Goal: Task Accomplishment & Management: Complete application form

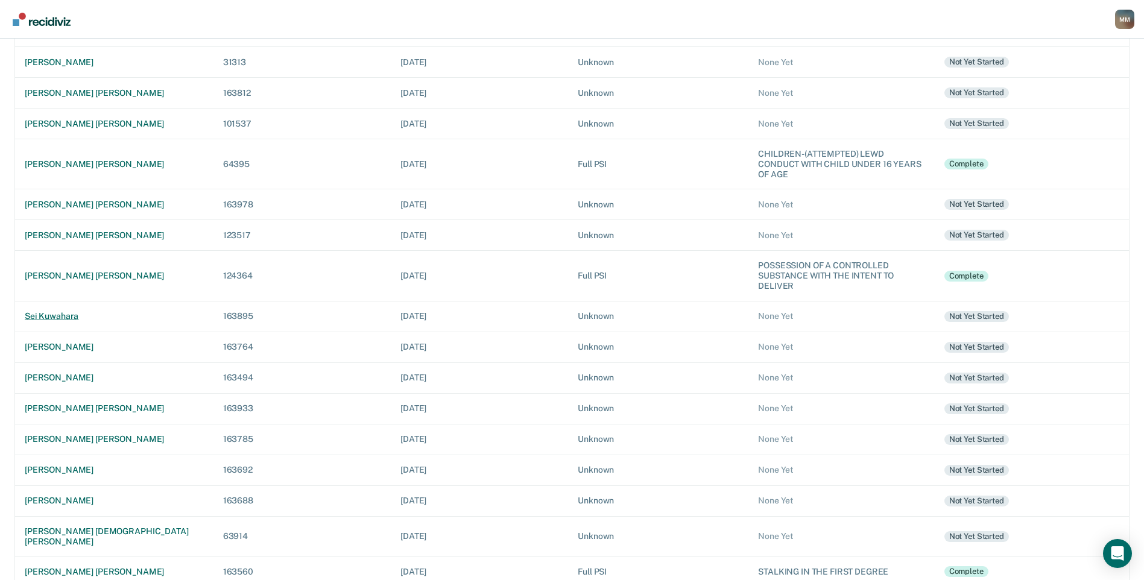
scroll to position [223, 0]
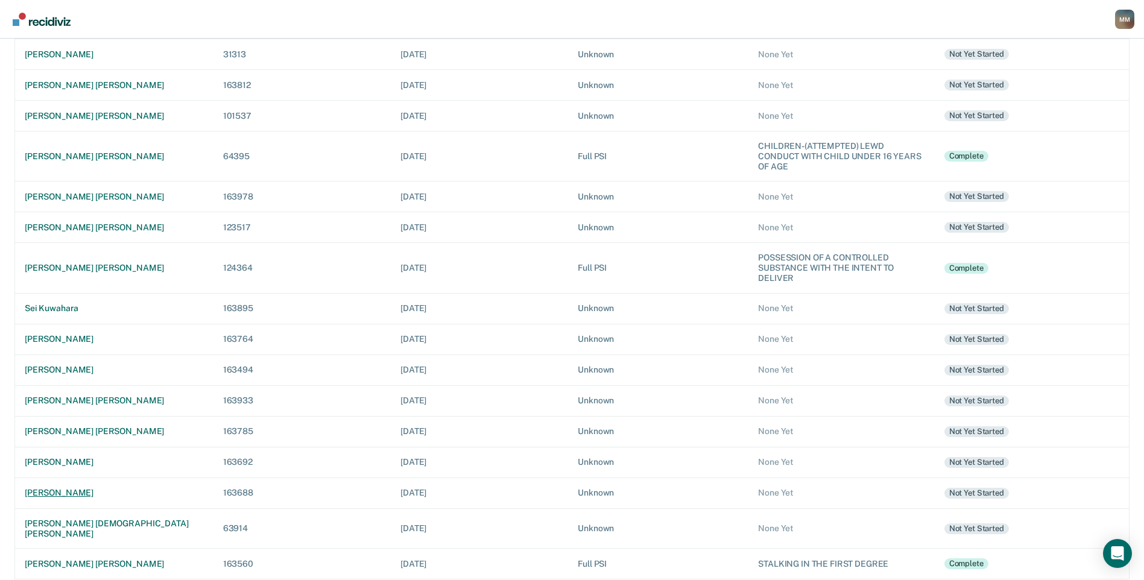
click at [87, 490] on div "[PERSON_NAME]" at bounding box center [114, 493] width 179 height 10
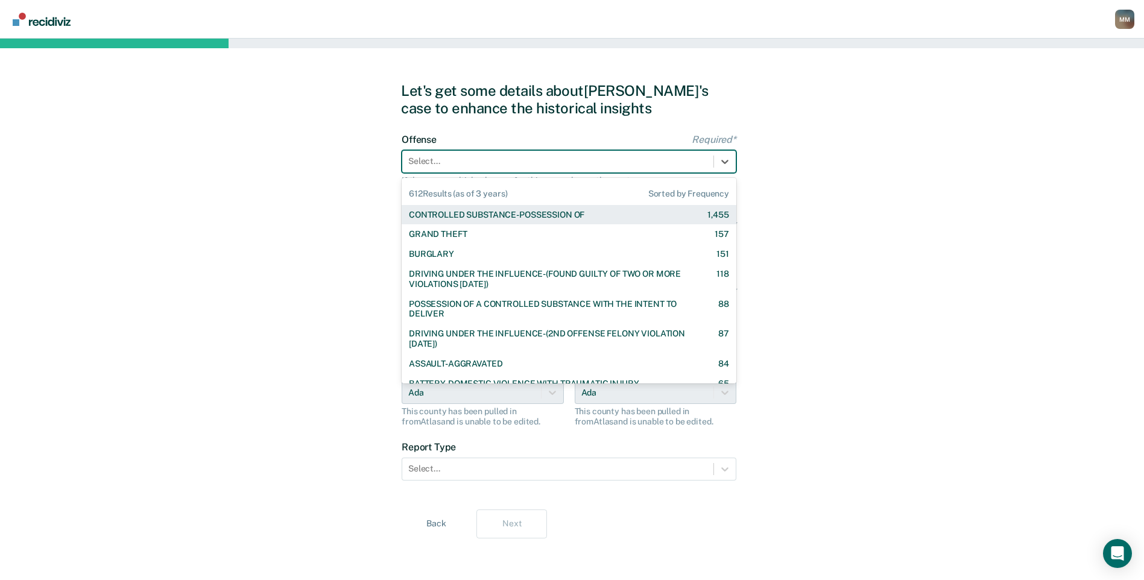
click at [476, 165] on div at bounding box center [557, 161] width 299 height 13
type input "agg"
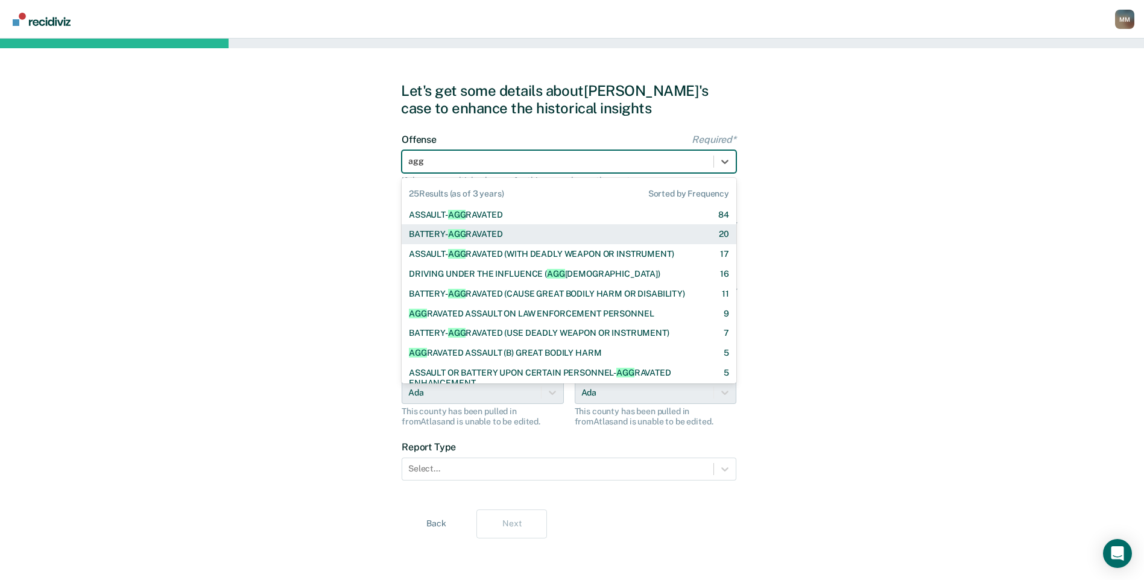
click at [471, 231] on div "BATTERY- AGG RAVATED" at bounding box center [456, 234] width 94 height 10
checkbox input "true"
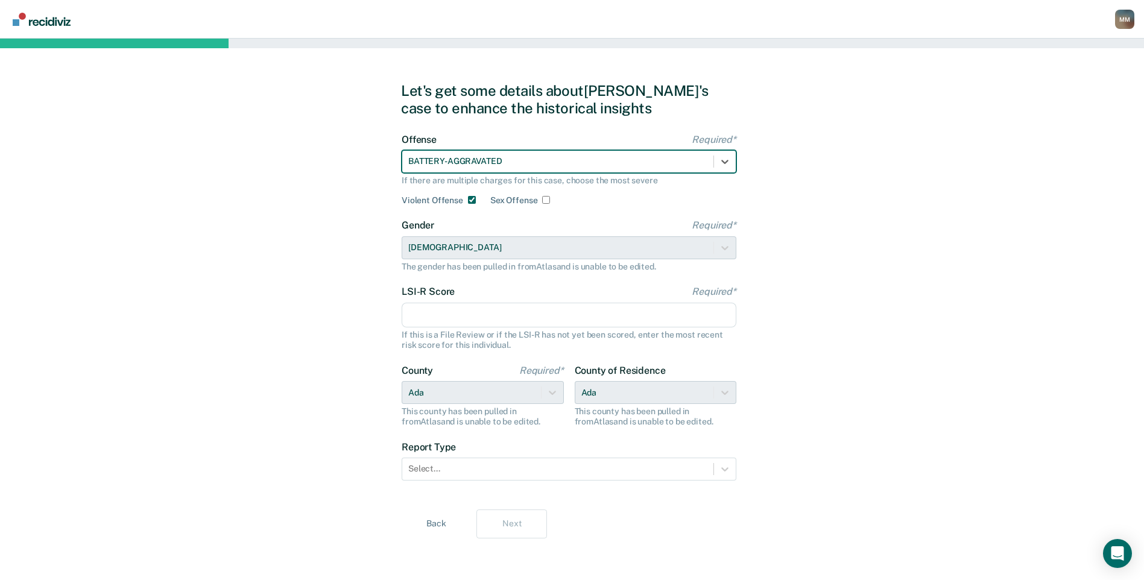
click at [450, 313] on input "LSI-R Score Required*" at bounding box center [568, 315] width 335 height 25
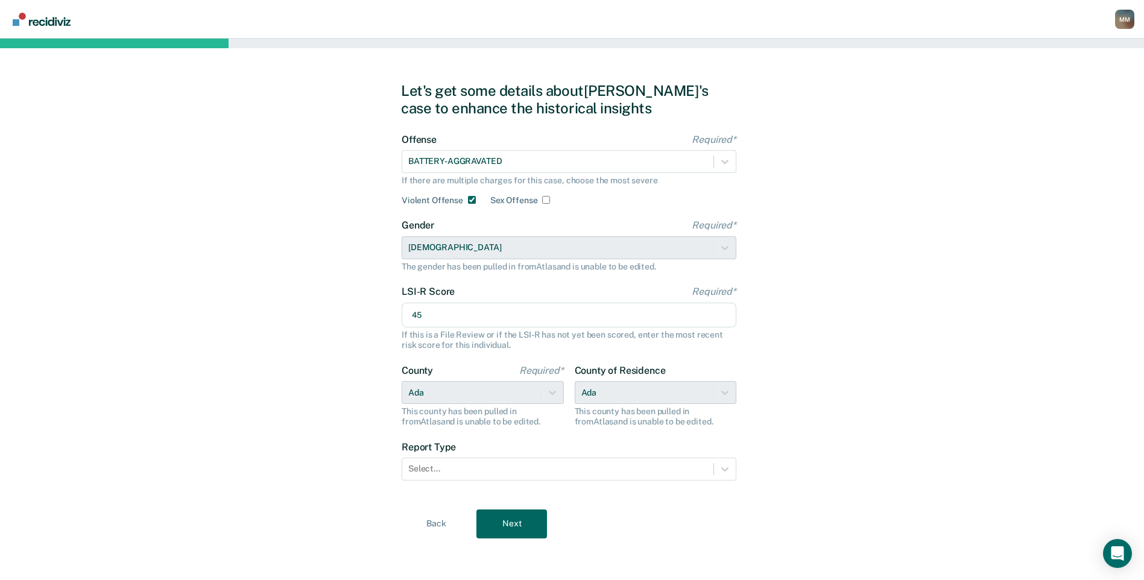
type input "45"
click at [552, 390] on div "County Required* Ada This county has been pulled in from [GEOGRAPHIC_DATA] and …" at bounding box center [482, 396] width 162 height 62
click at [561, 470] on div at bounding box center [557, 468] width 299 height 13
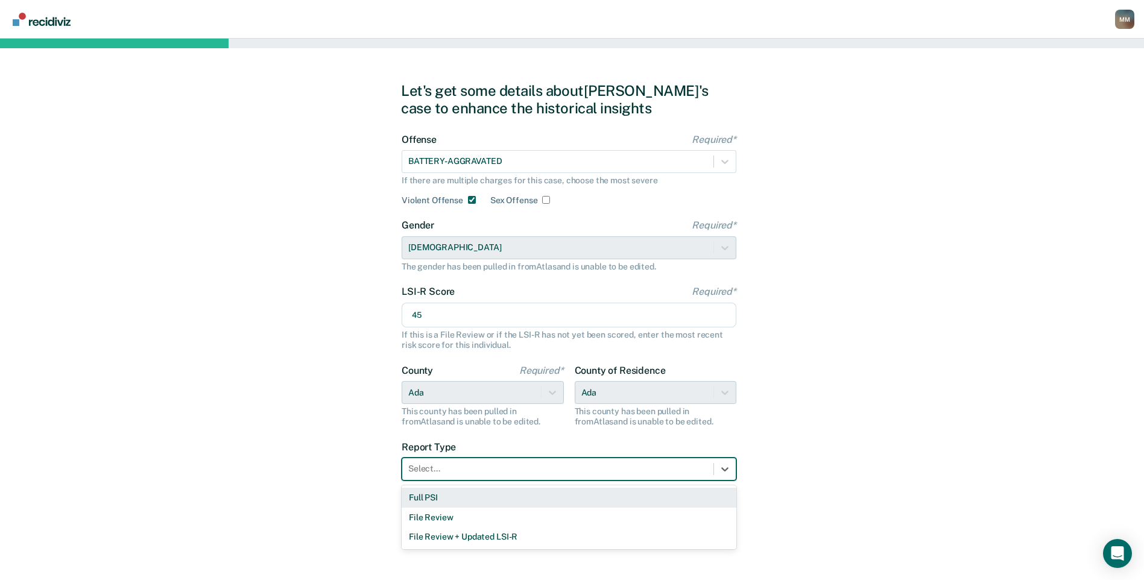
click at [502, 502] on div "Full PSI" at bounding box center [568, 498] width 335 height 20
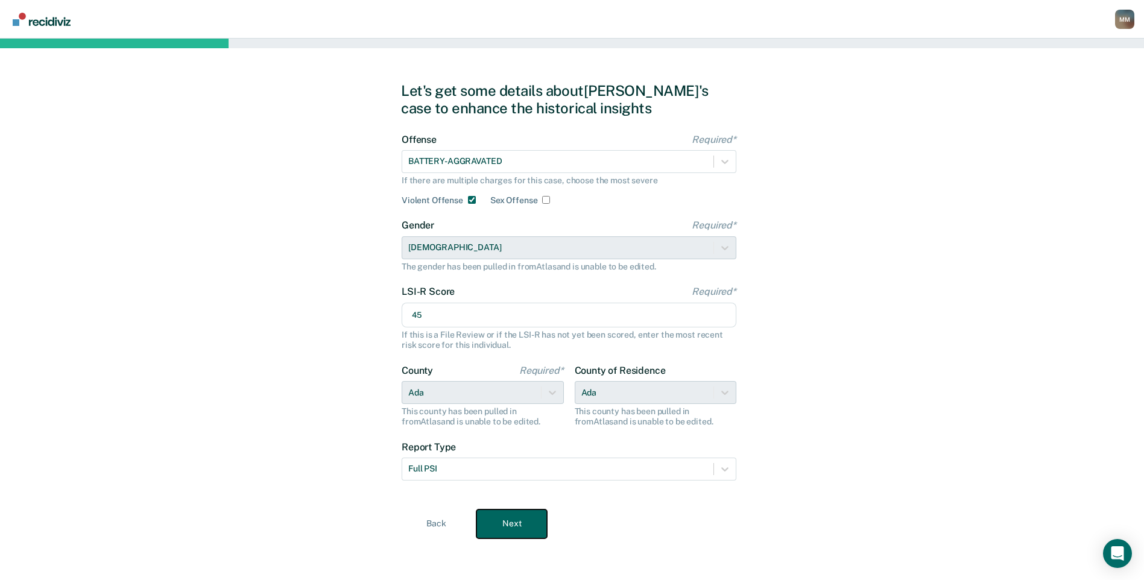
click at [497, 526] on button "Next" at bounding box center [511, 523] width 71 height 29
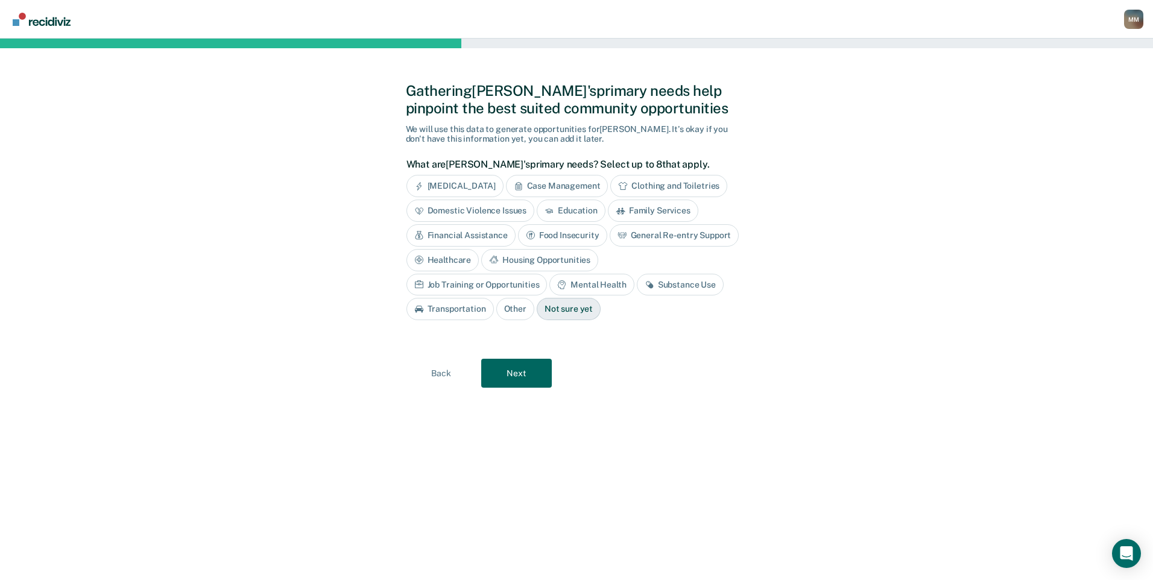
click at [479, 189] on div "[MEDICAL_DATA]" at bounding box center [454, 186] width 97 height 22
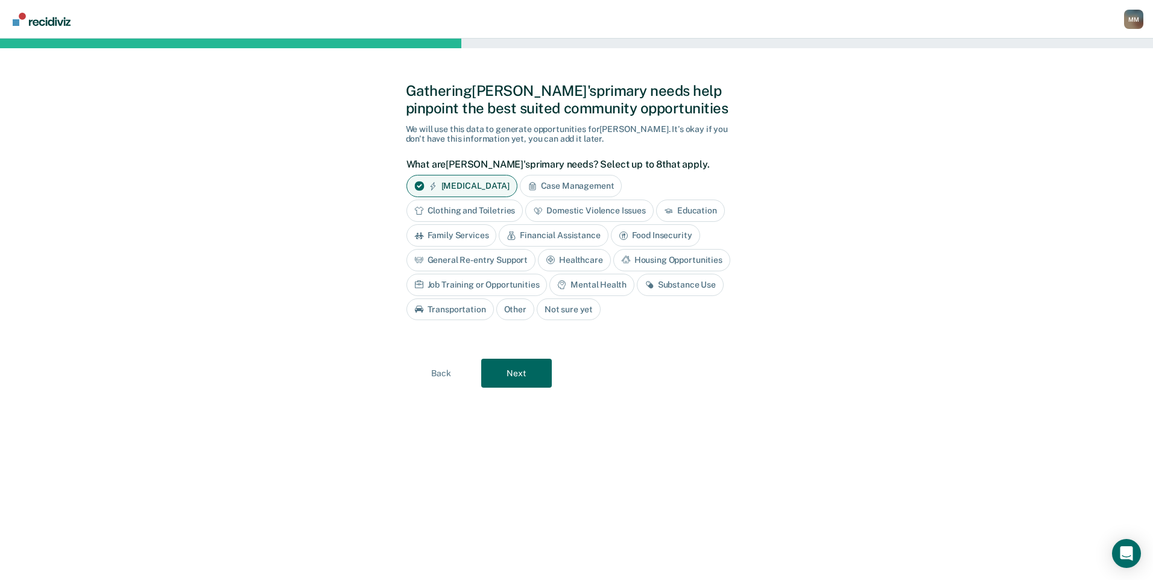
click at [537, 186] on icon at bounding box center [532, 186] width 10 height 10
click at [576, 231] on div "Financial Assistance" at bounding box center [553, 235] width 109 height 22
click at [501, 260] on div "General Re-entry Support" at bounding box center [471, 260] width 130 height 22
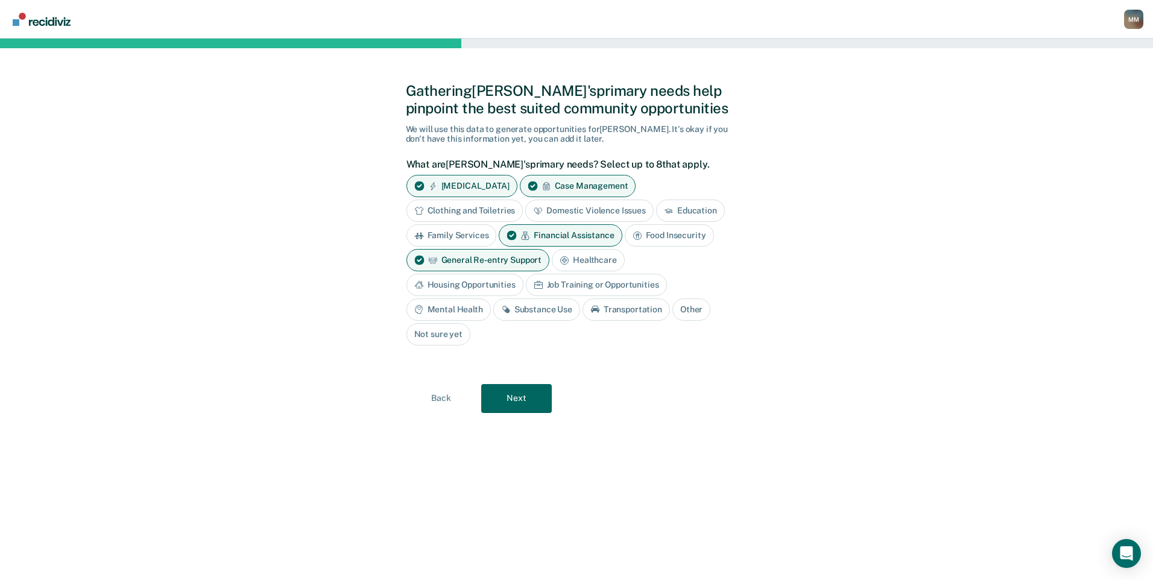
click at [541, 307] on div "Substance Use" at bounding box center [536, 309] width 87 height 22
click at [461, 310] on div "Mental Health" at bounding box center [448, 309] width 84 height 22
click at [496, 283] on div "Housing Opportunities" at bounding box center [464, 285] width 117 height 22
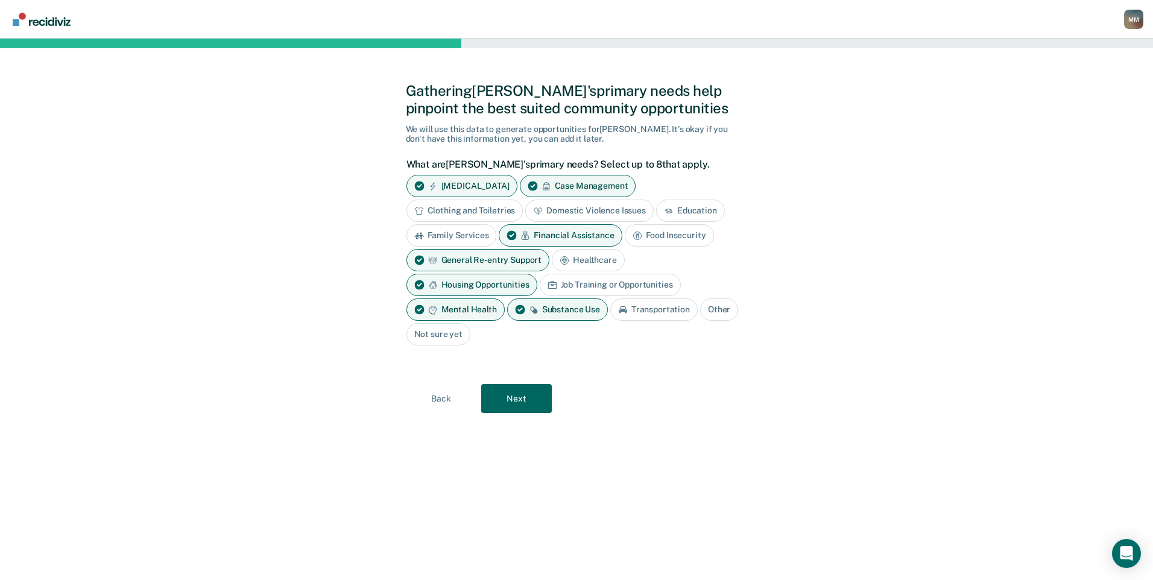
click at [565, 283] on div "Job Training or Opportunities" at bounding box center [610, 285] width 141 height 22
click at [528, 393] on button "Next" at bounding box center [516, 398] width 71 height 29
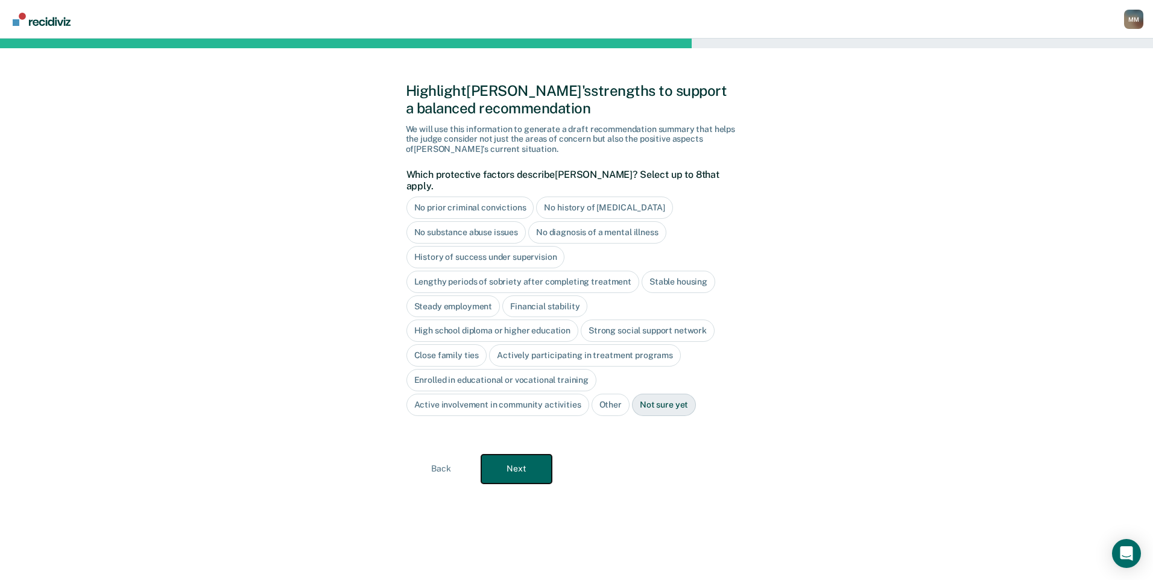
click at [535, 461] on button "Next" at bounding box center [516, 469] width 71 height 29
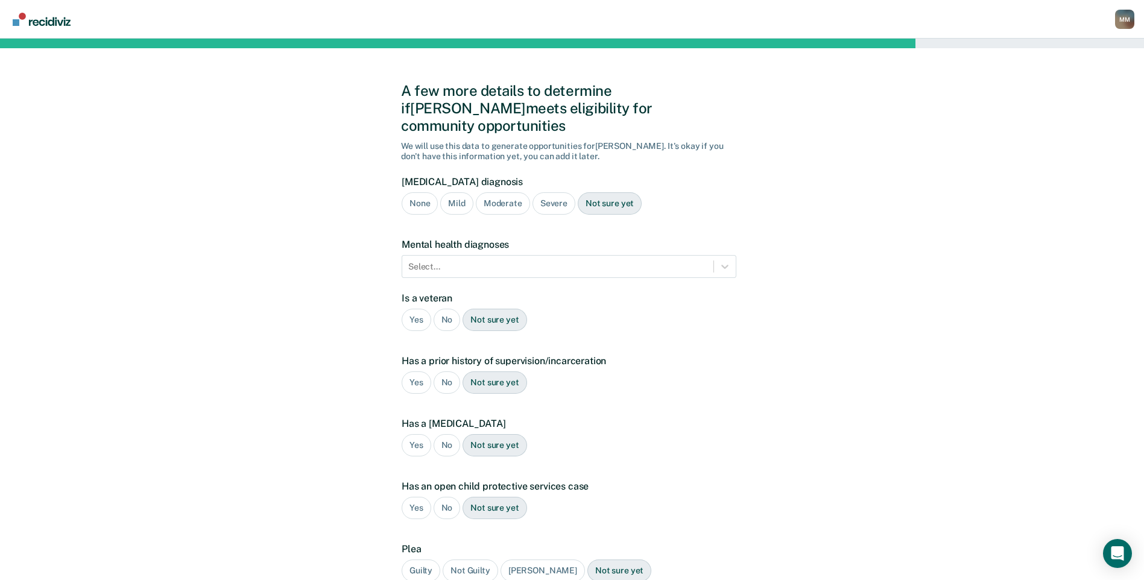
click at [543, 192] on div "Severe" at bounding box center [553, 203] width 43 height 22
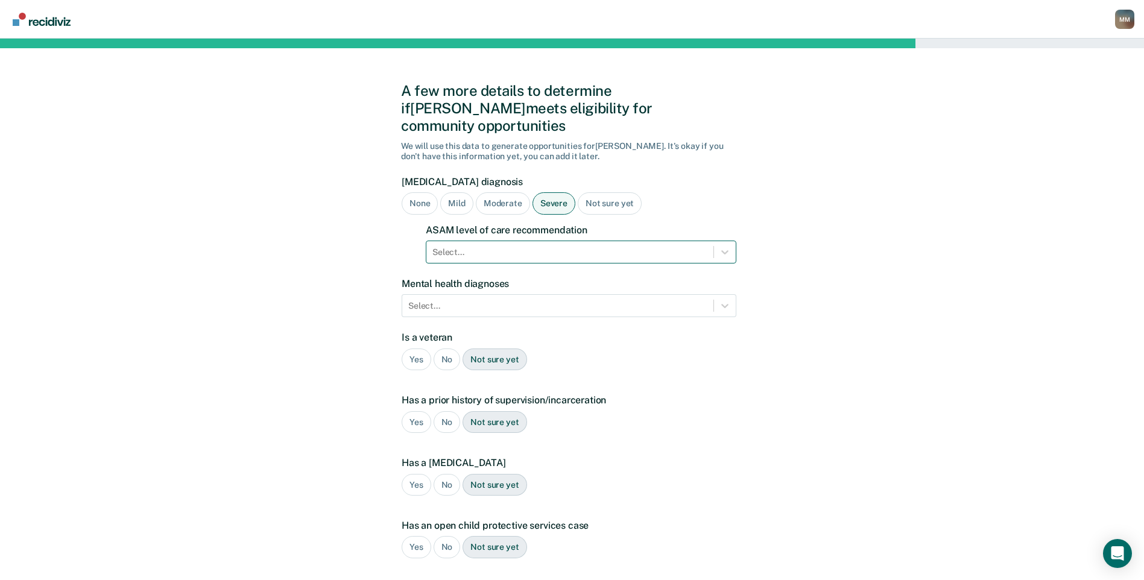
click at [520, 246] on div at bounding box center [569, 252] width 275 height 13
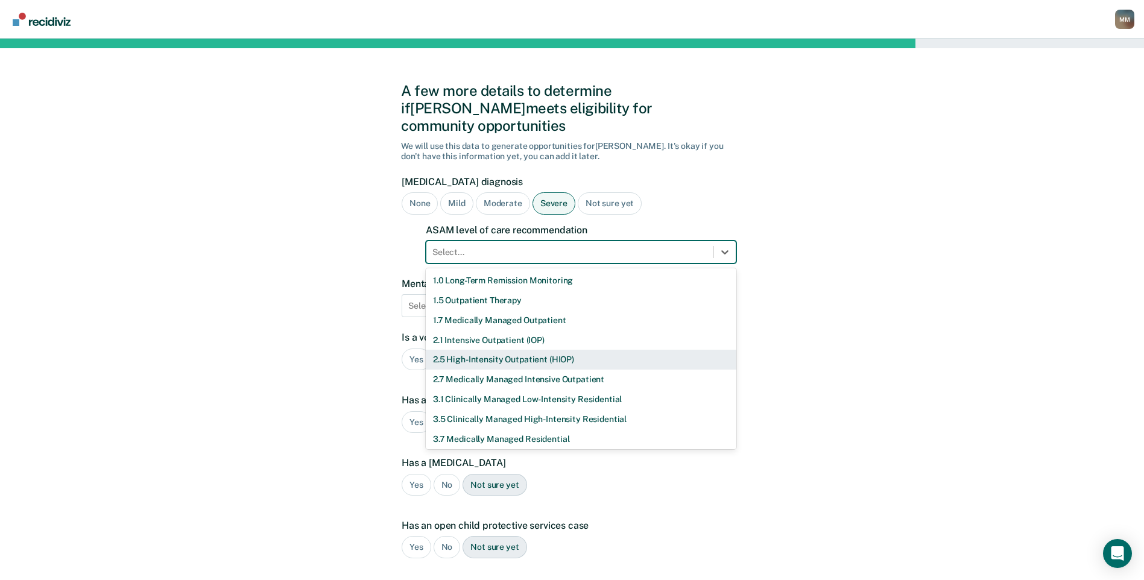
click at [500, 350] on div "2.5 High-Intensity Outpatient (HIOP)" at bounding box center [581, 360] width 310 height 20
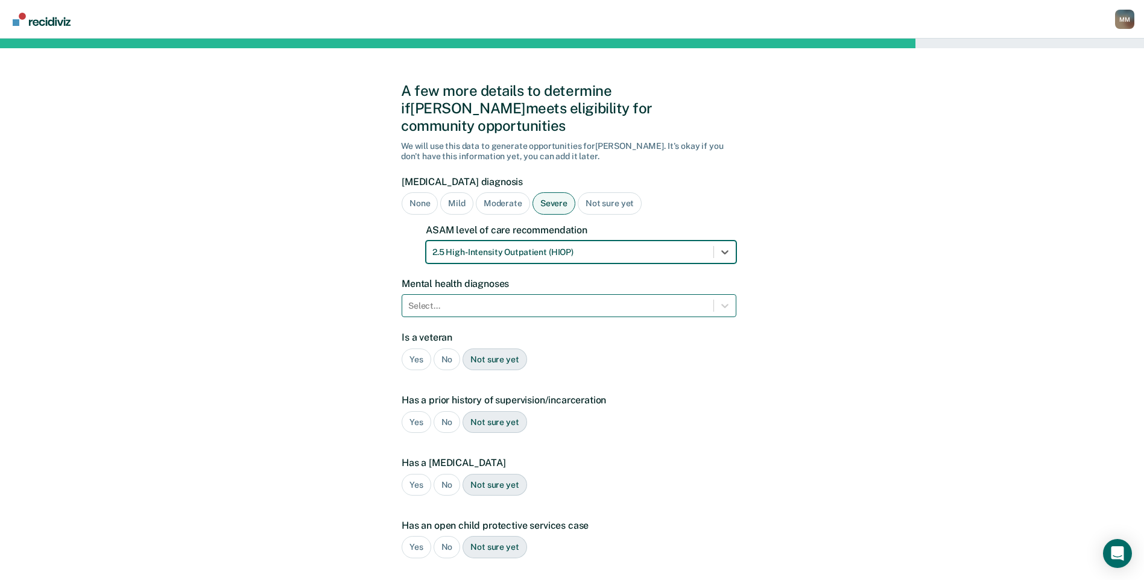
click at [472, 300] on div at bounding box center [557, 306] width 299 height 13
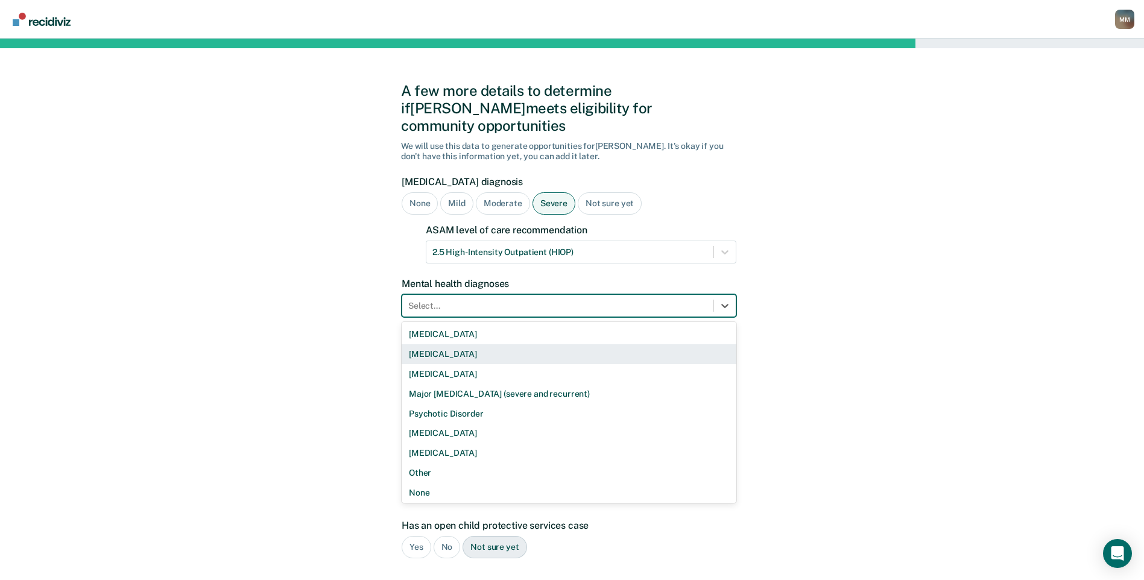
click at [853, 354] on div "A few more details to determine if [PERSON_NAME] meets eligibility for communit…" at bounding box center [572, 385] width 1144 height 693
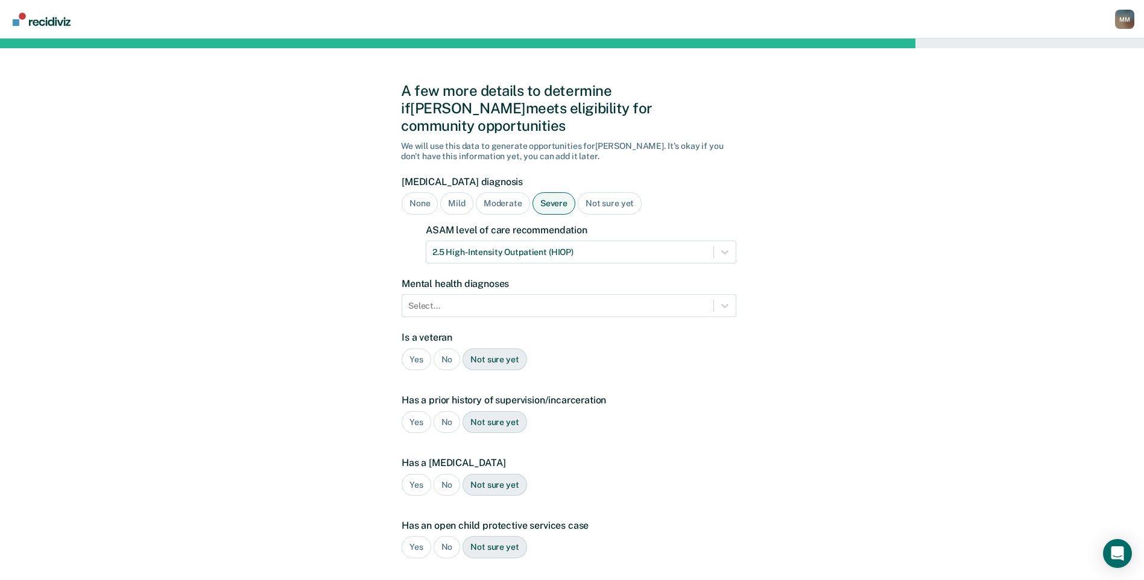
click at [480, 348] on div "Not sure yet" at bounding box center [494, 359] width 64 height 22
click at [722, 300] on icon at bounding box center [725, 306] width 12 height 12
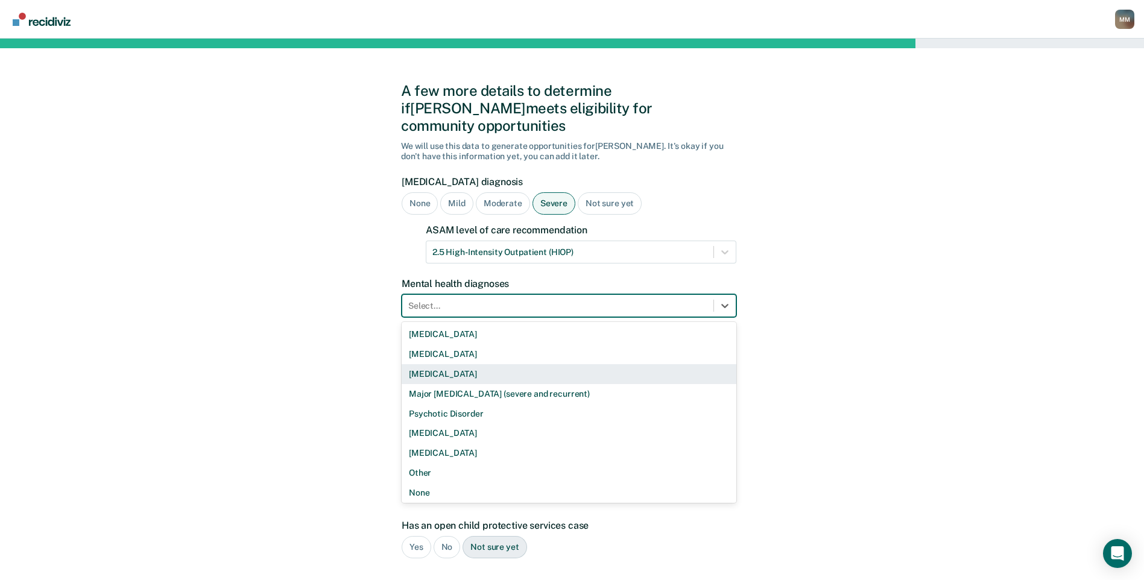
click at [829, 352] on div "A few more details to determine if [PERSON_NAME] meets eligibility for communit…" at bounding box center [572, 385] width 1144 height 693
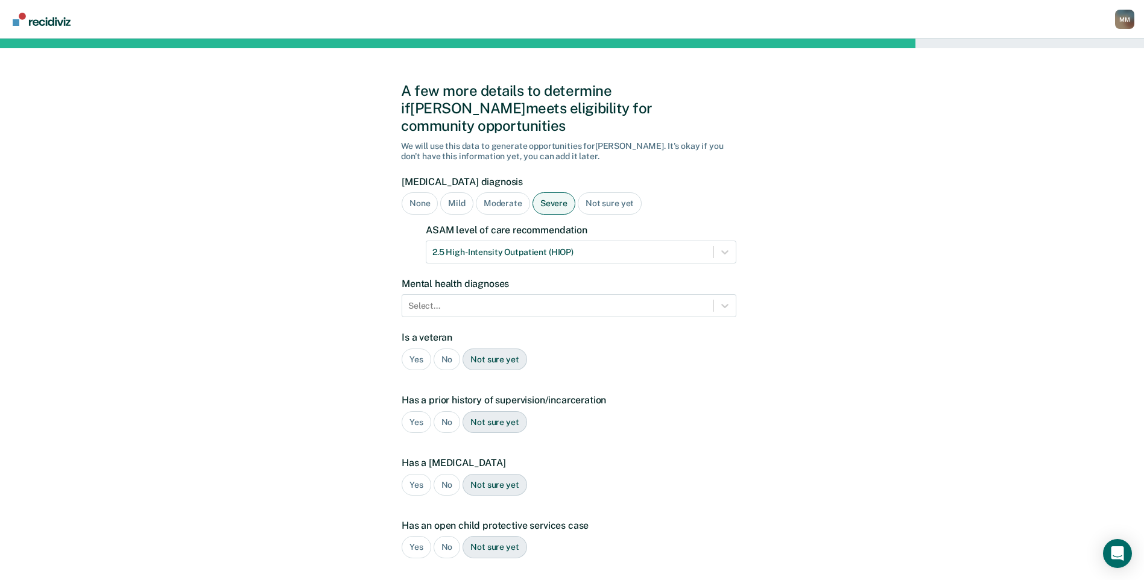
click at [445, 348] on div "No" at bounding box center [446, 359] width 27 height 22
click at [421, 411] on div "Yes" at bounding box center [416, 422] width 30 height 22
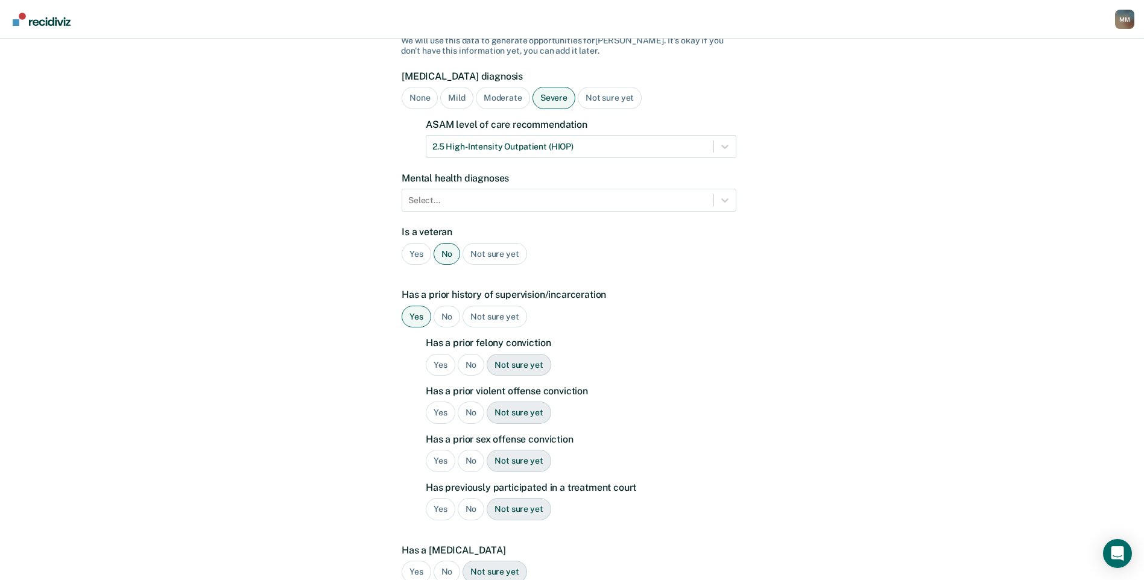
scroll to position [161, 0]
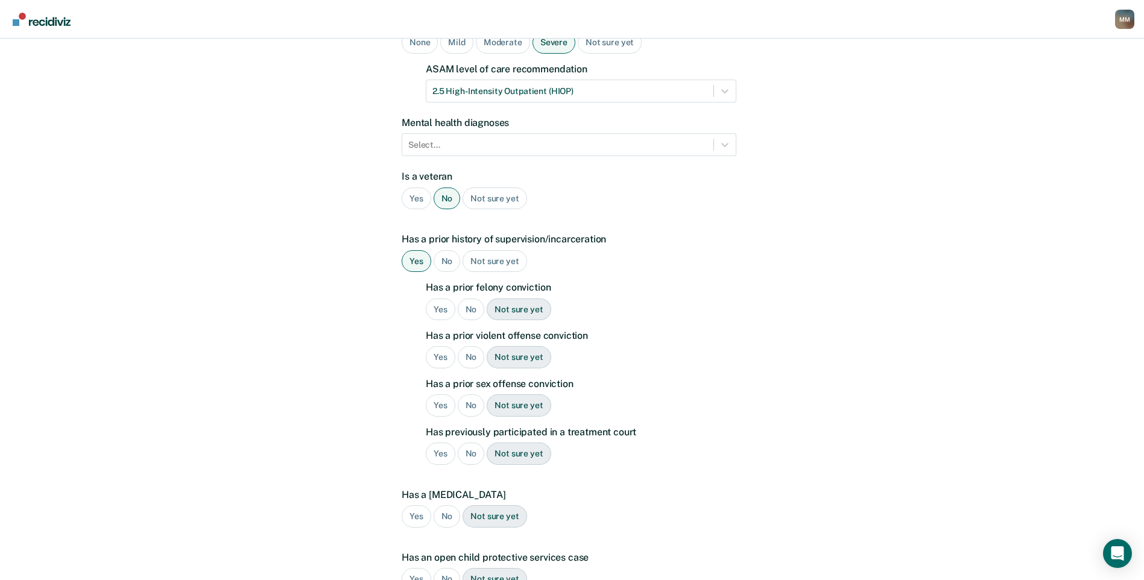
click at [444, 298] on div "Yes" at bounding box center [441, 309] width 30 height 22
click at [465, 346] on div "No" at bounding box center [471, 357] width 27 height 22
click at [473, 394] on div "No" at bounding box center [471, 405] width 27 height 22
click at [466, 442] on div "No" at bounding box center [471, 453] width 27 height 22
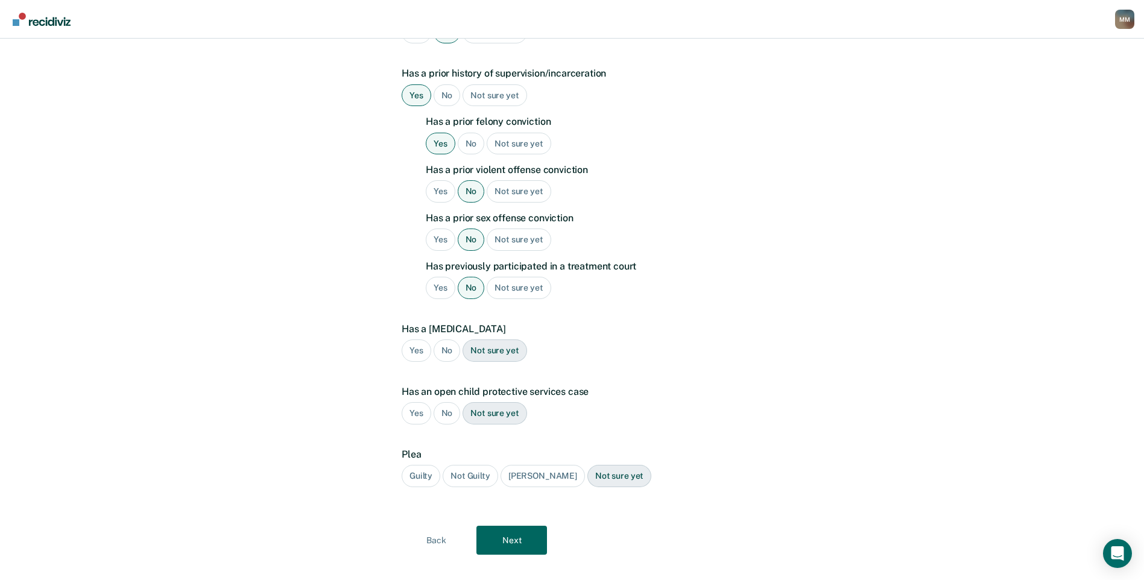
scroll to position [327, 0]
click at [422, 339] on div "Yes" at bounding box center [416, 350] width 30 height 22
click at [443, 401] on div "No" at bounding box center [446, 412] width 27 height 22
click at [428, 464] on div "Guilty" at bounding box center [420, 475] width 39 height 22
click at [505, 525] on button "Next" at bounding box center [511, 539] width 71 height 29
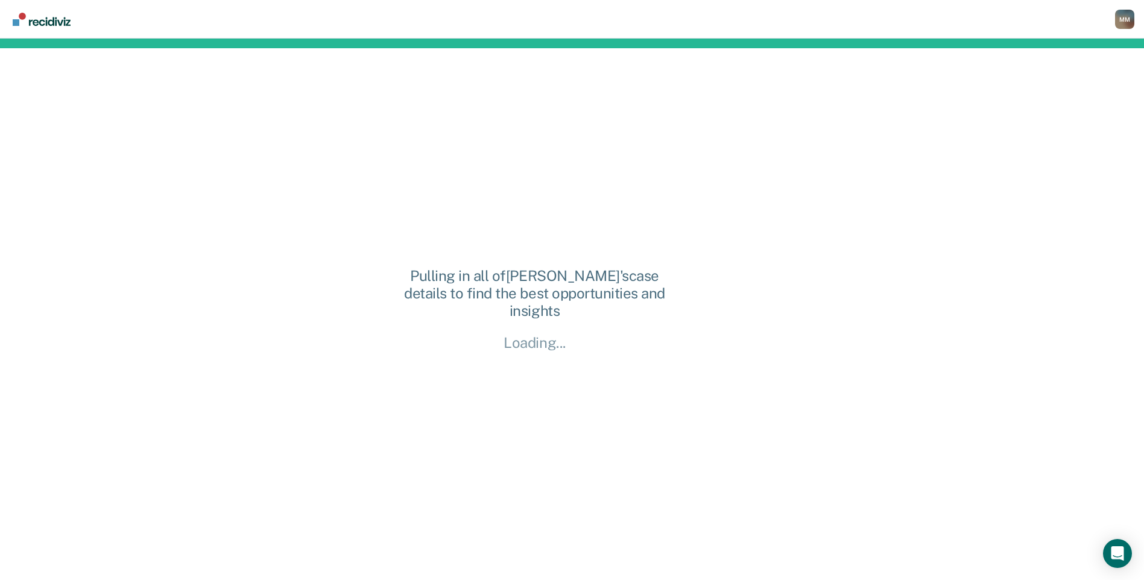
scroll to position [0, 0]
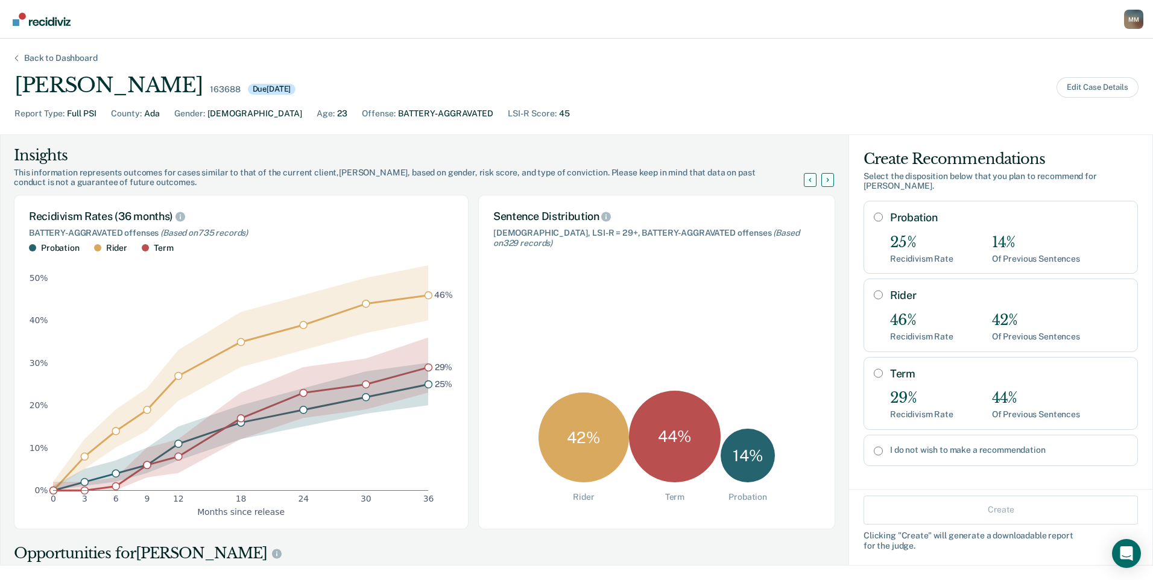
click at [873, 368] on input "Term" at bounding box center [877, 373] width 9 height 10
radio input "true"
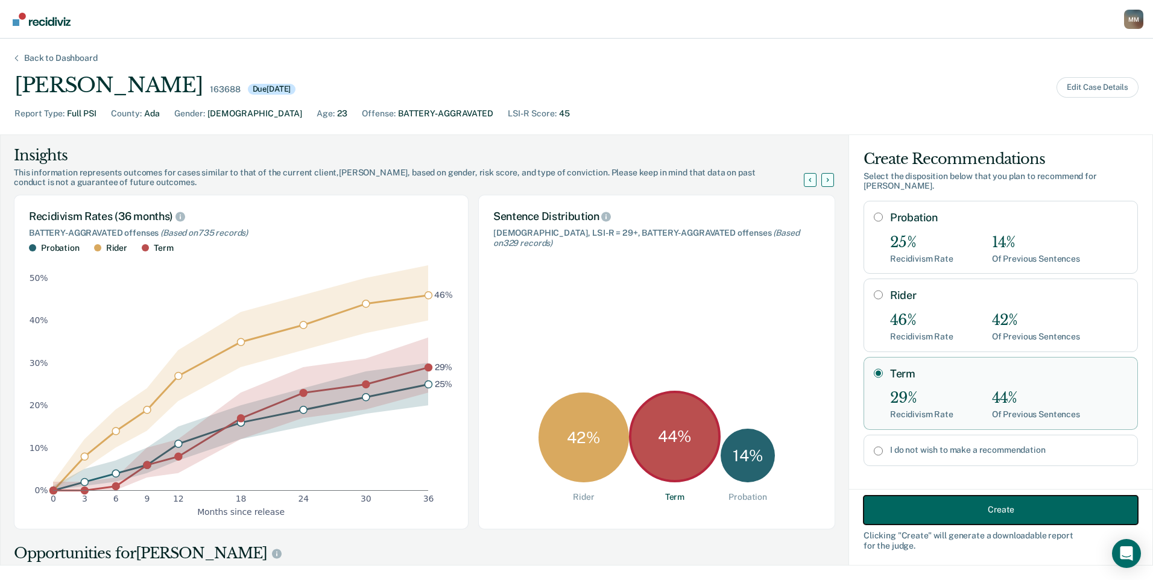
click at [904, 502] on button "Create" at bounding box center [1000, 509] width 274 height 29
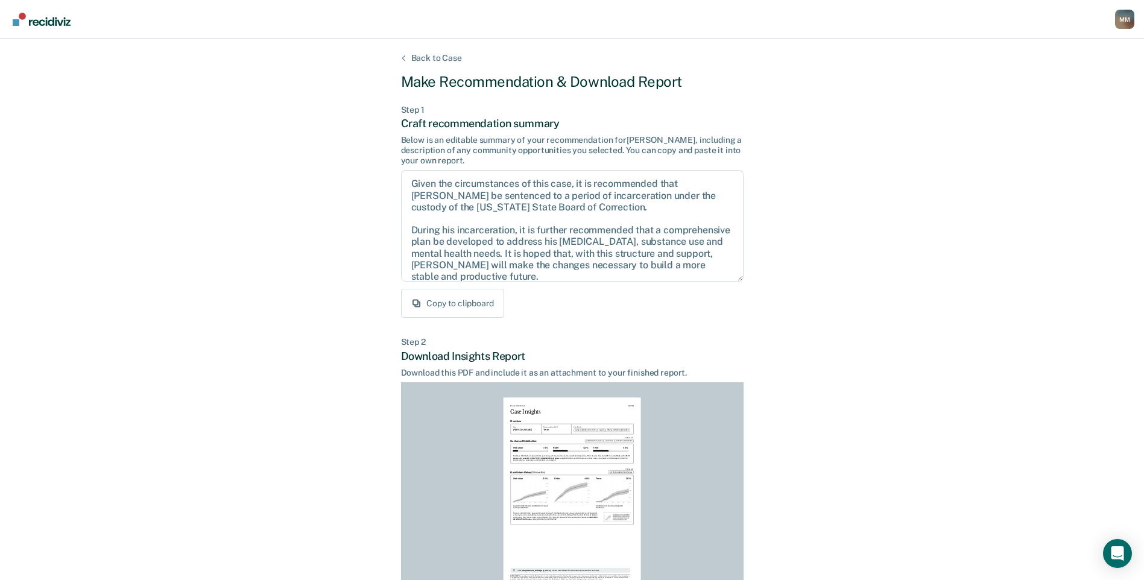
scroll to position [223, 0]
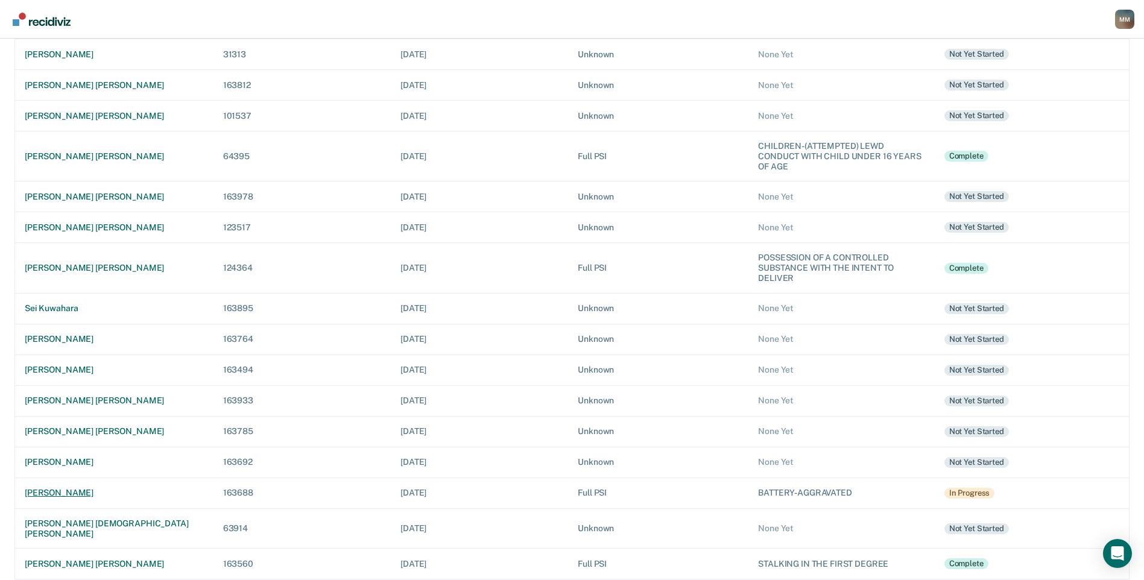
click at [98, 490] on div "[PERSON_NAME]" at bounding box center [114, 493] width 179 height 10
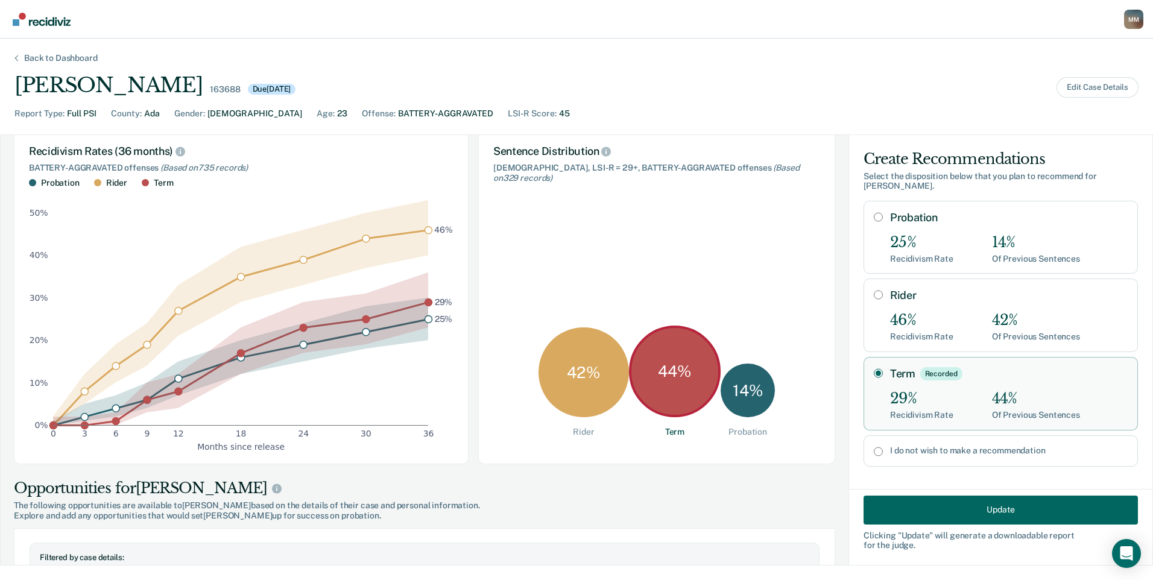
scroll to position [121, 0]
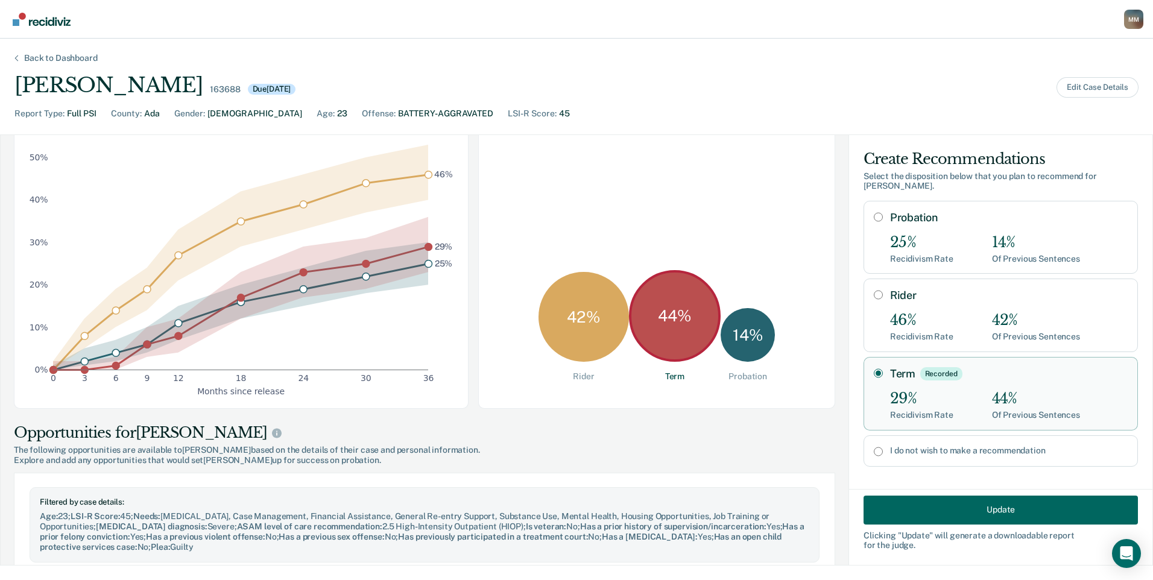
click at [873, 447] on input "I do not wish to make a recommendation" at bounding box center [877, 452] width 9 height 10
radio input "true"
radio input "false"
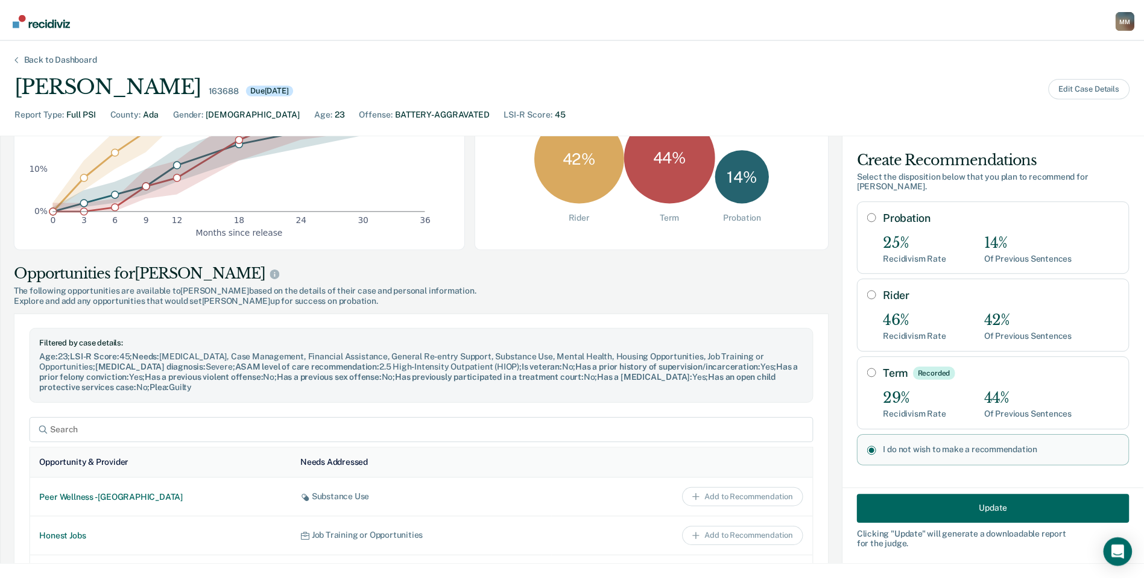
scroll to position [282, 0]
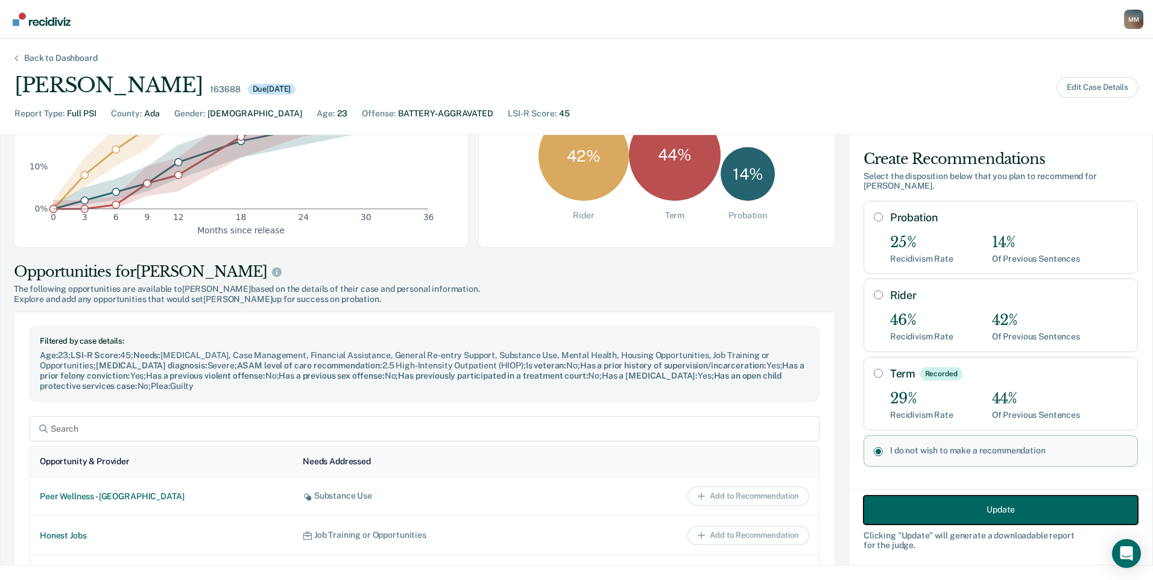
click at [972, 512] on button "Update" at bounding box center [1000, 509] width 274 height 29
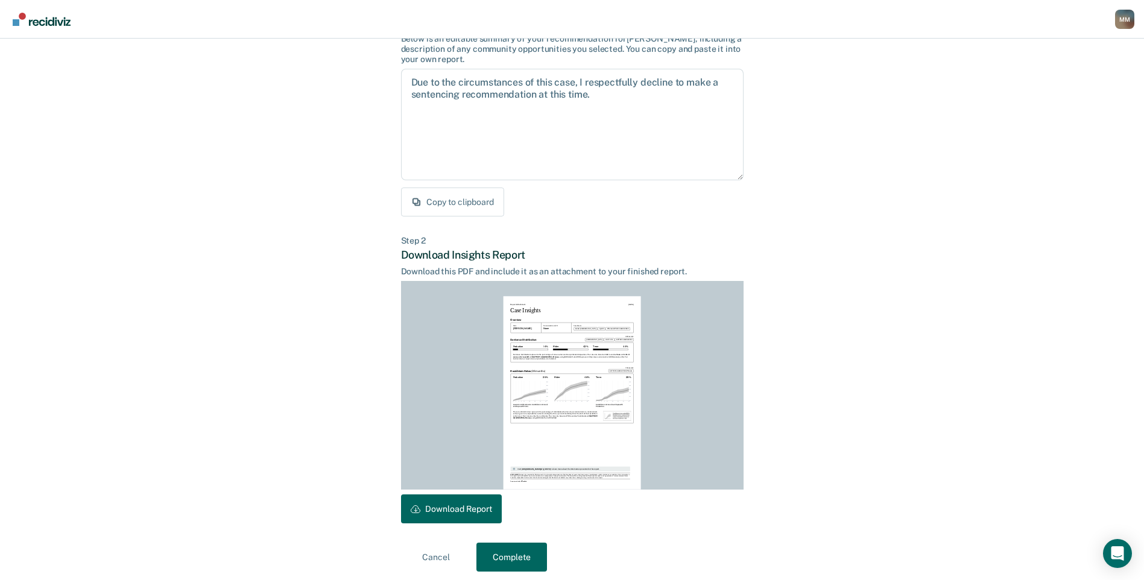
scroll to position [107, 0]
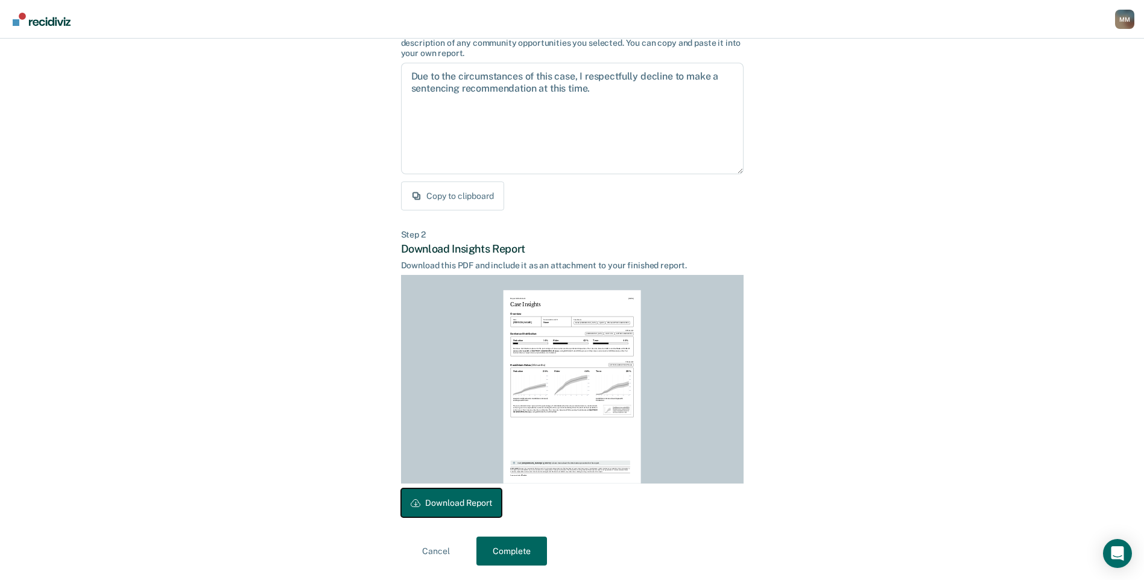
click at [459, 503] on button "Download Report" at bounding box center [451, 502] width 101 height 29
click at [494, 547] on button "Complete" at bounding box center [511, 551] width 71 height 29
